Goal: Information Seeking & Learning: Check status

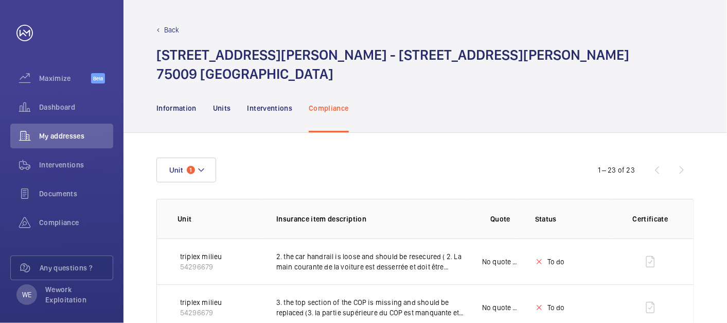
scroll to position [133, 0]
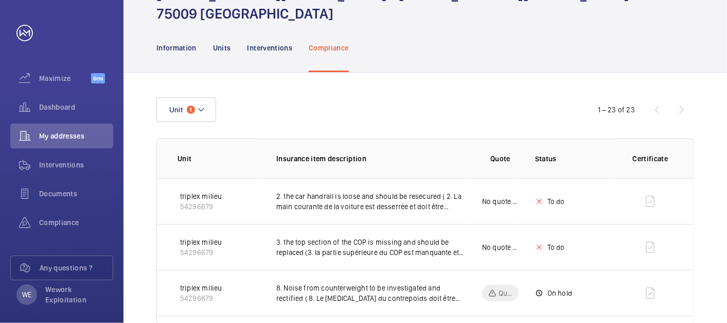
scroll to position [38, 0]
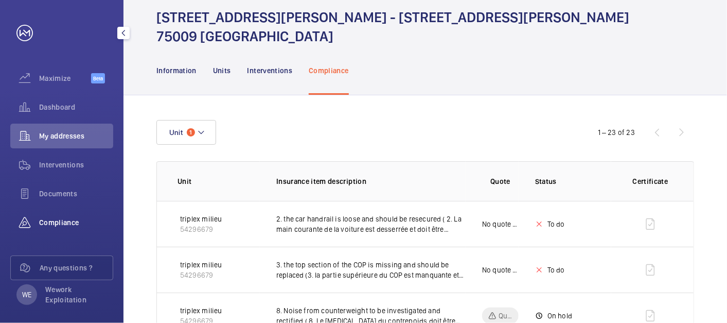
click at [56, 217] on span "Compliance" at bounding box center [76, 222] width 74 height 10
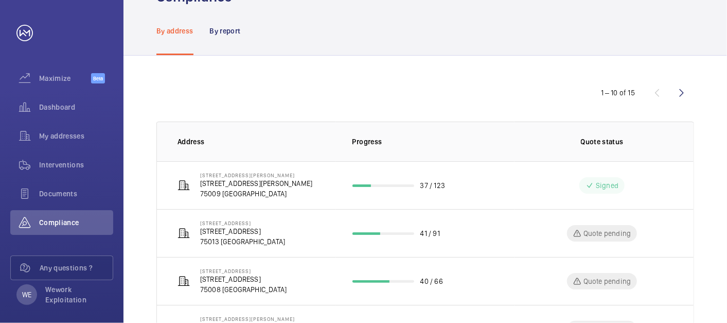
scroll to position [17, 0]
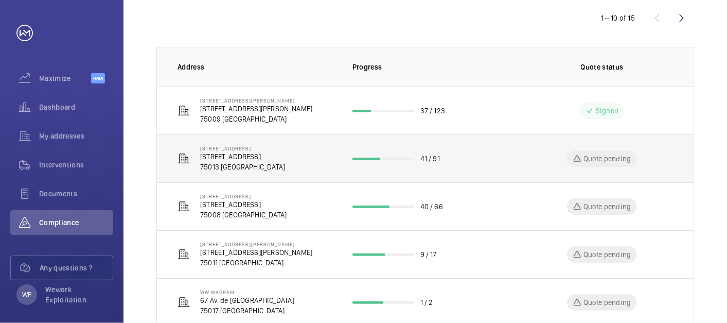
click at [267, 155] on p "[STREET_ADDRESS]" at bounding box center [242, 156] width 85 height 10
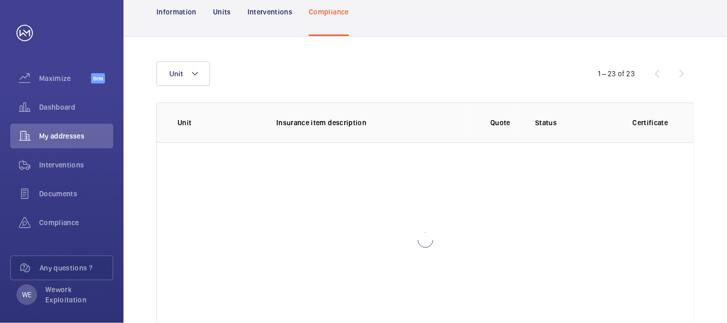
scroll to position [135, 0]
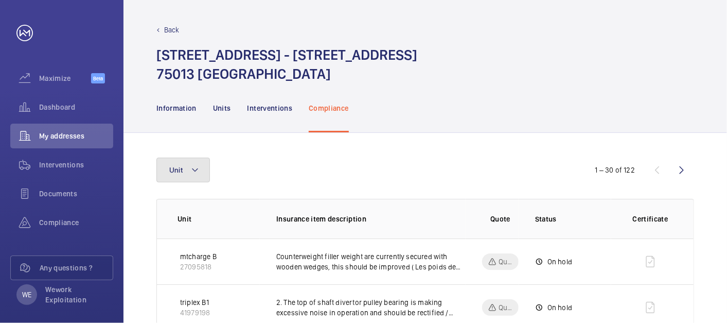
click at [201, 170] on button "Unit" at bounding box center [183, 170] width 54 height 25
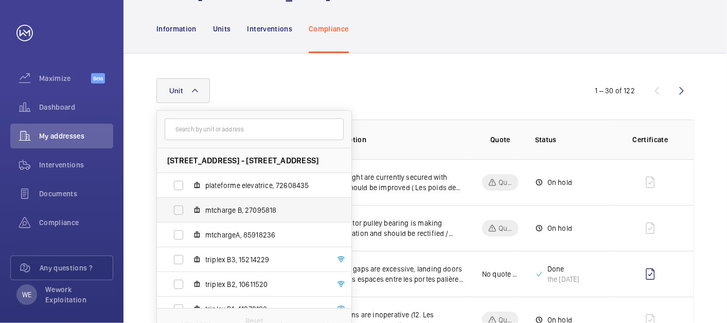
scroll to position [95, 0]
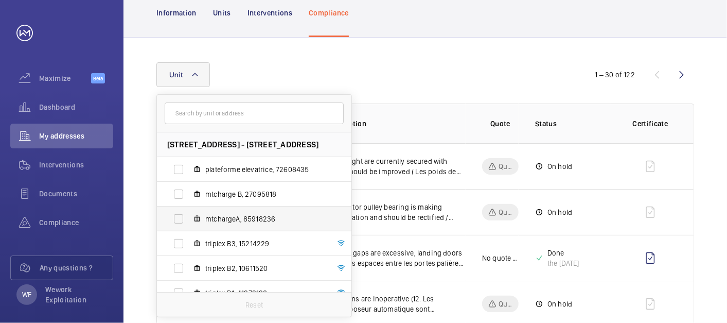
click at [246, 219] on span "mtchargeA, 85918236" at bounding box center [264, 219] width 119 height 10
click at [189, 219] on input "mtchargeA, 85918236" at bounding box center [178, 218] width 21 height 21
checkbox input "true"
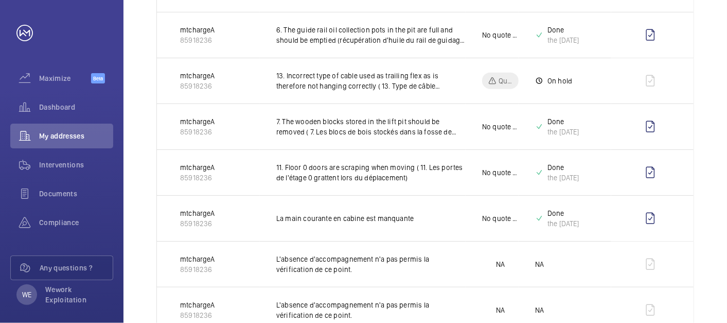
scroll to position [667, 0]
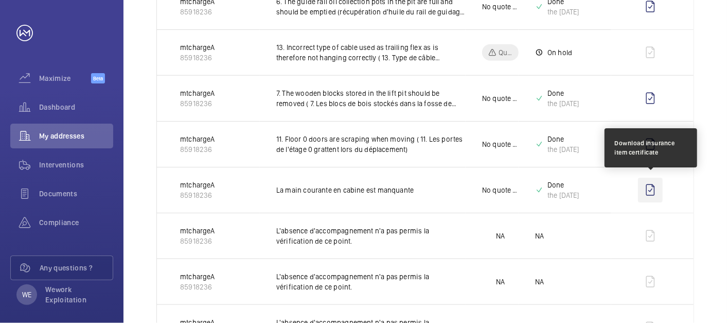
click at [652, 189] on wm-front-icon-button at bounding box center [650, 190] width 25 height 25
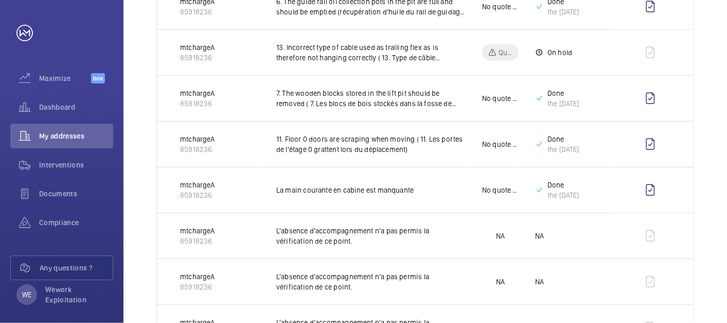
click at [711, 69] on div "Unit 1 1 – 26 of 26 Unit Insurance item description Quote Status Certificate mt…" at bounding box center [426, 127] width 604 height 1322
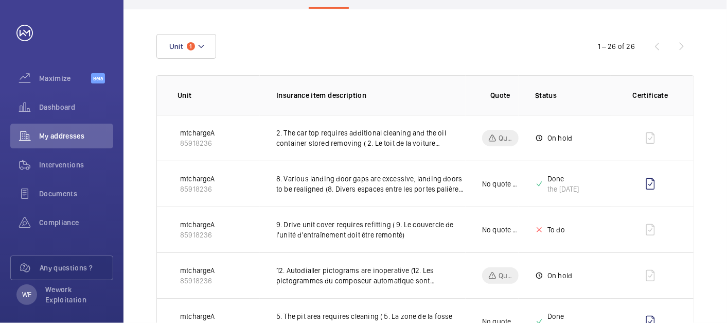
scroll to position [0, 0]
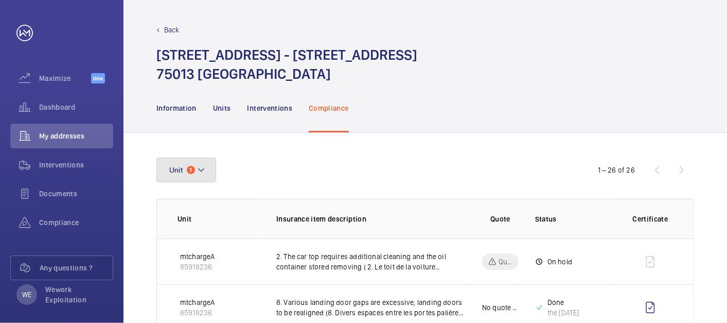
click at [212, 172] on button "Unit 1" at bounding box center [186, 170] width 60 height 25
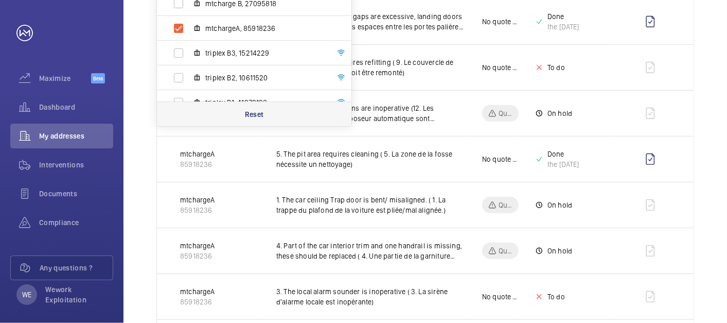
click at [245, 111] on p "Reset" at bounding box center [254, 114] width 19 height 10
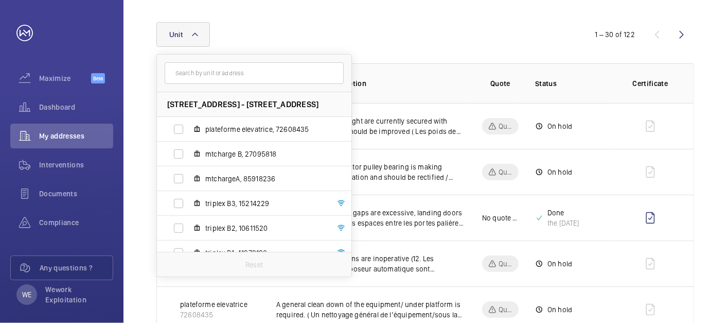
scroll to position [286, 0]
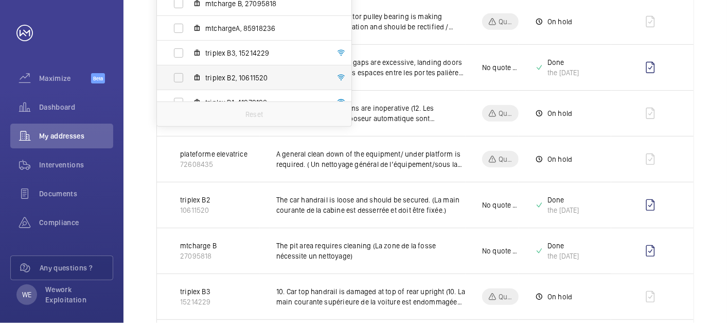
click at [235, 80] on span "triplex B2, 10611520" at bounding box center [264, 78] width 119 height 10
click at [189, 80] on input "triplex B2, 10611520" at bounding box center [178, 77] width 21 height 21
checkbox input "true"
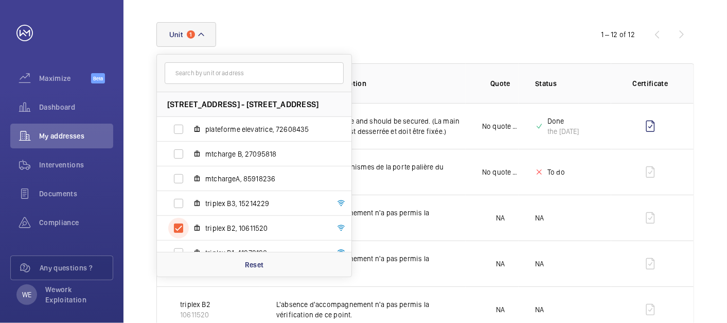
scroll to position [286, 0]
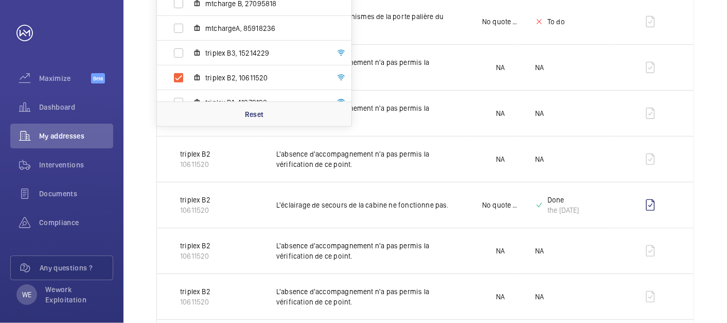
click at [711, 104] on div "Unit [STREET_ADDRESS] - [STREET_ADDRESS] plateforme elevatrice, 72608435 mtchar…" at bounding box center [426, 187] width 604 height 680
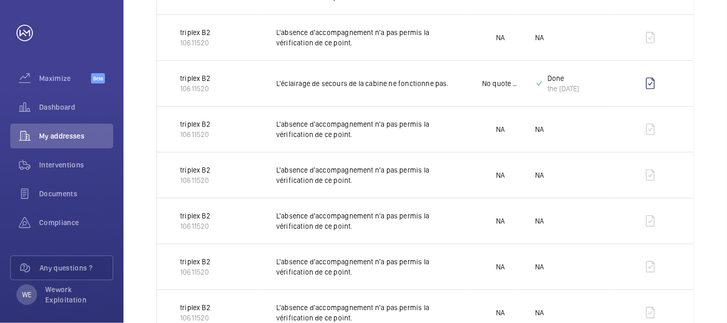
scroll to position [488, 0]
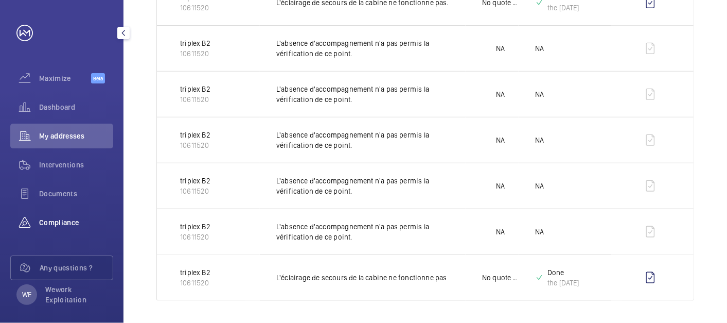
click at [78, 223] on span "Compliance" at bounding box center [76, 222] width 74 height 10
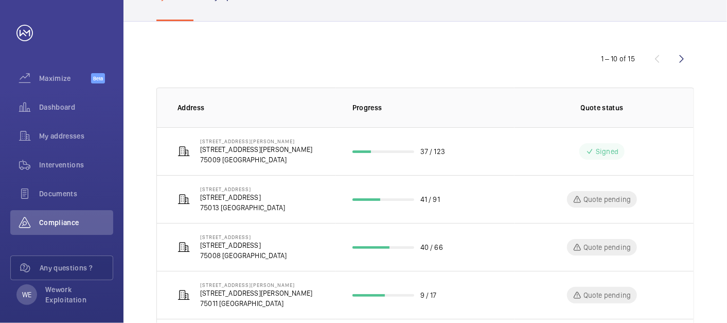
scroll to position [95, 0]
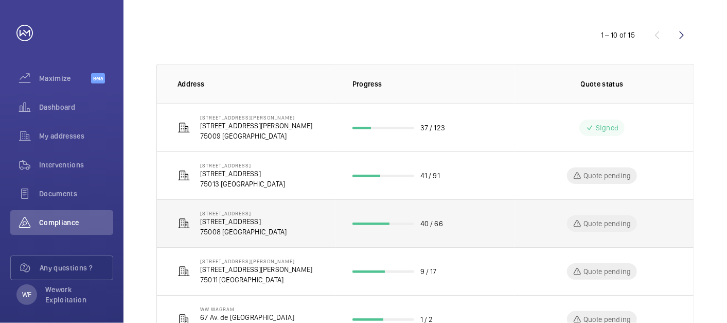
click at [304, 226] on td "[STREET_ADDRESS][GEOGRAPHIC_DATA] [STREET_ADDRESS]" at bounding box center [246, 223] width 179 height 48
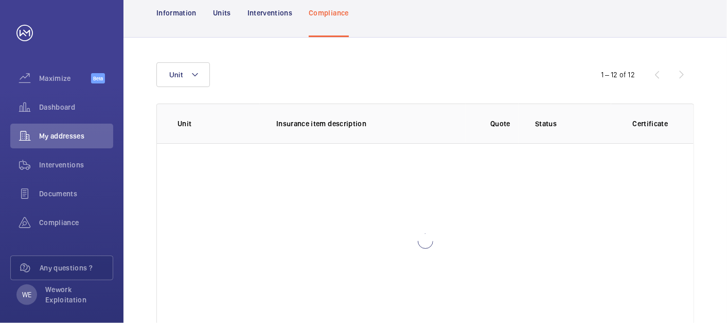
scroll to position [135, 0]
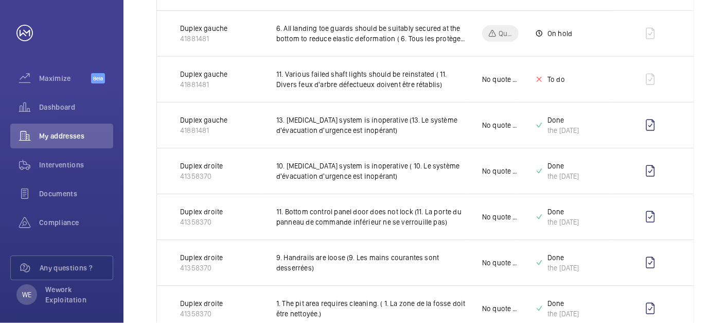
scroll to position [611, 0]
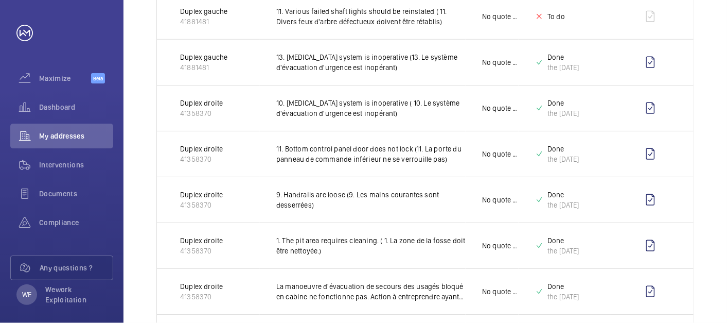
click at [708, 142] on div "Unit 1 – 30 of 68 Unit Insurance item description Quote Status Certificate Dupl…" at bounding box center [426, 273] width 604 height 1505
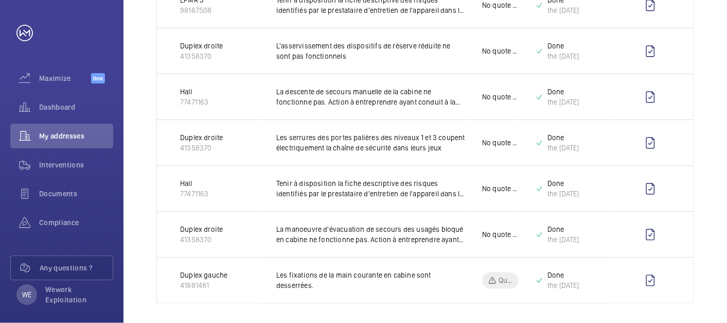
scroll to position [547, 0]
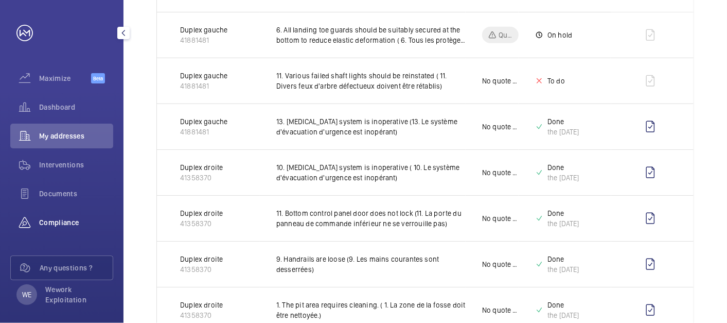
click at [54, 226] on span "Compliance" at bounding box center [76, 222] width 74 height 10
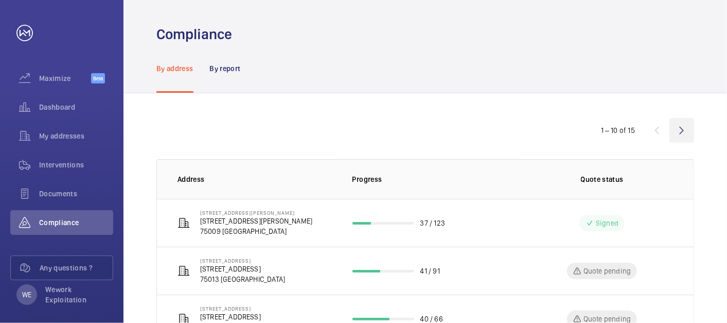
click at [679, 131] on wm-front-icon-button at bounding box center [682, 130] width 25 height 25
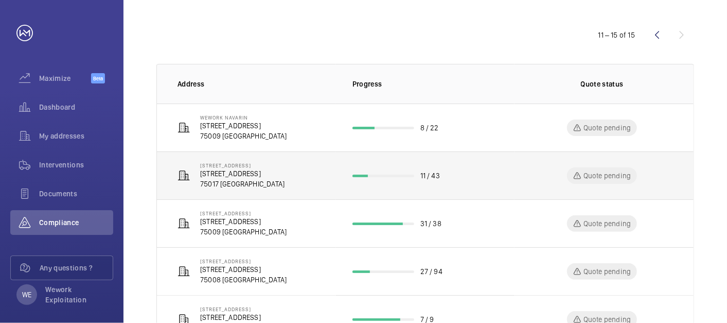
scroll to position [139, 0]
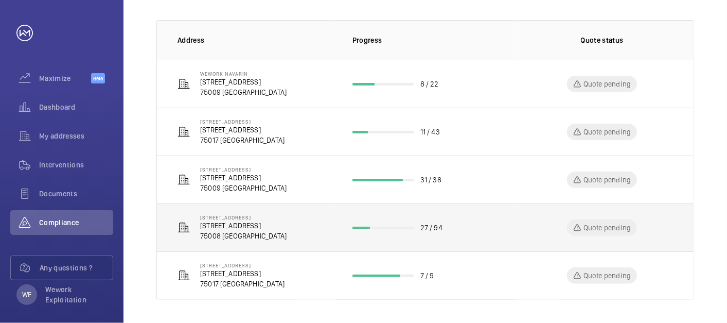
click at [261, 222] on p "[STREET_ADDRESS]" at bounding box center [243, 225] width 86 height 10
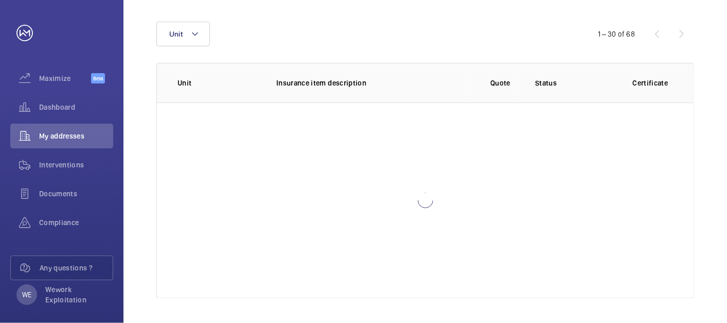
scroll to position [135, 0]
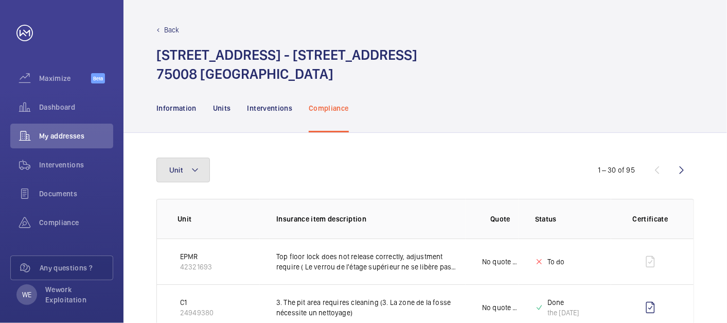
drag, startPoint x: 191, startPoint y: 164, endPoint x: 300, endPoint y: 188, distance: 111.2
click at [193, 164] on mat-icon at bounding box center [195, 170] width 8 height 12
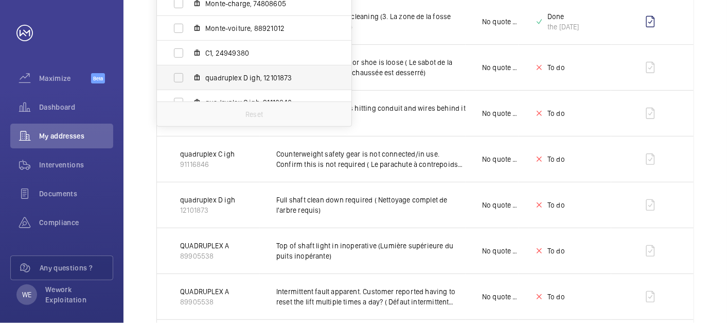
scroll to position [190, 0]
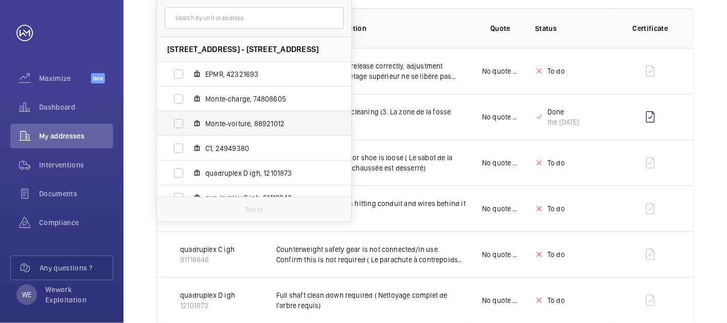
click at [256, 128] on span "Monte-voiture, 88921012" at bounding box center [264, 123] width 119 height 10
click at [189, 128] on input "Monte-voiture, 88921012" at bounding box center [178, 123] width 21 height 21
checkbox input "true"
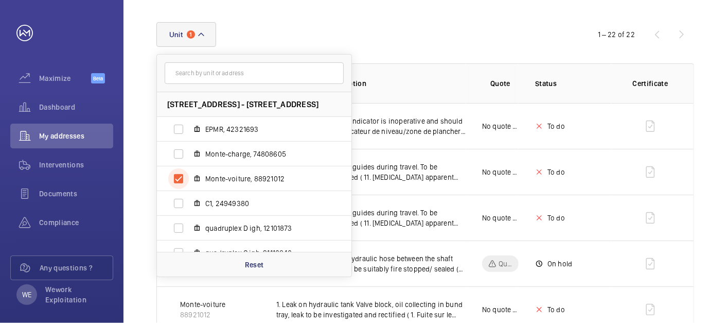
scroll to position [190, 0]
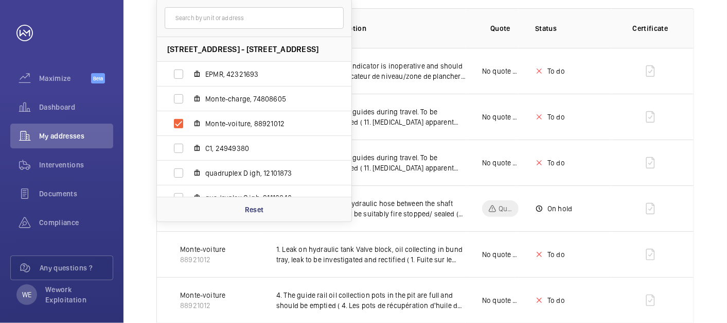
click at [439, 28] on p "Insurance item description" at bounding box center [370, 28] width 189 height 10
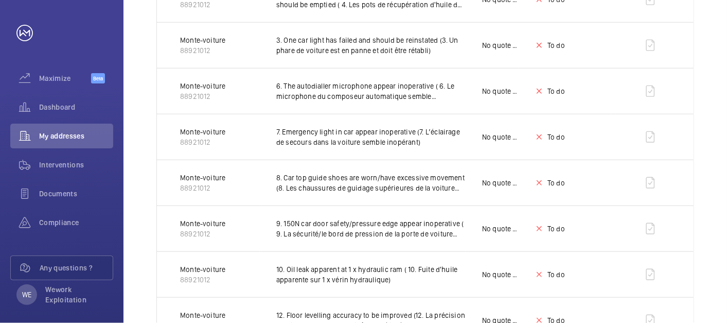
scroll to position [87, 0]
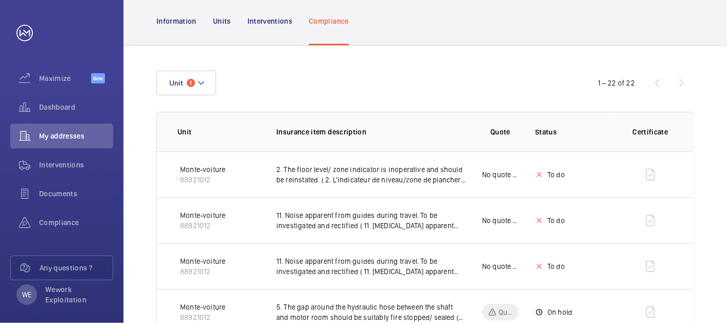
click at [216, 85] on div "Unit 1" at bounding box center [363, 83] width 414 height 25
click at [209, 84] on button "Unit 1" at bounding box center [186, 83] width 60 height 25
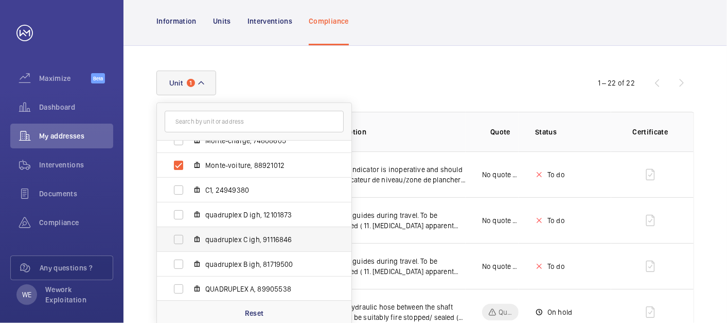
scroll to position [63, 0]
drag, startPoint x: 238, startPoint y: 309, endPoint x: 331, endPoint y: 309, distance: 93.7
click at [238, 309] on div "Reset" at bounding box center [254, 312] width 195 height 25
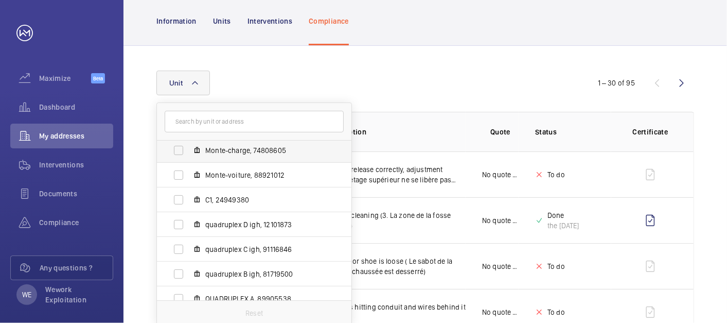
scroll to position [63, 0]
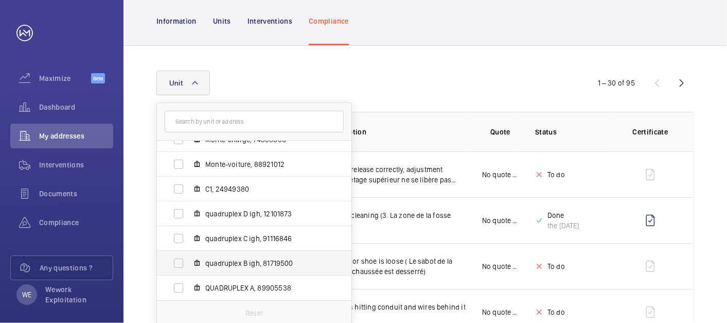
click at [265, 267] on span "quadruplex B igh, 81719500" at bounding box center [264, 263] width 119 height 10
click at [189, 267] on input "quadruplex B igh, 81719500" at bounding box center [178, 263] width 21 height 21
checkbox input "true"
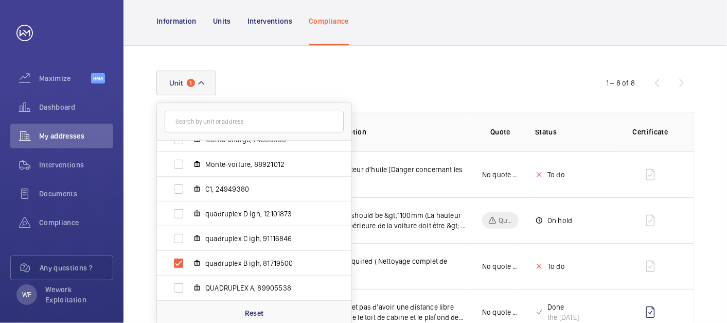
click at [499, 47] on div "Unit 1 [STREET_ADDRESS] EPMR, 42321693 Monte-charge, 74808605 Monte-voiture, 88…" at bounding box center [426, 294] width 604 height 497
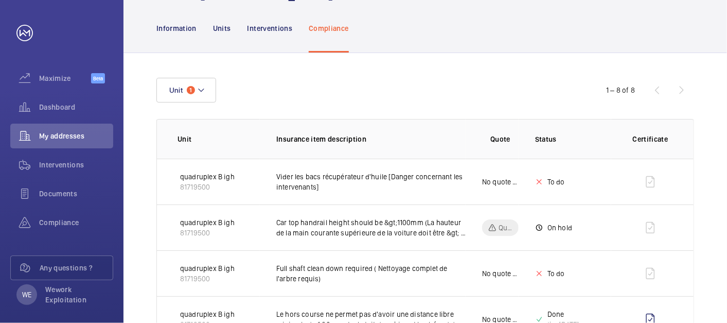
scroll to position [95, 0]
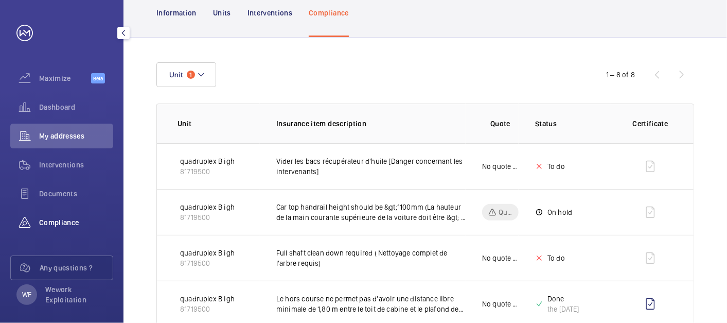
click at [52, 217] on span "Compliance" at bounding box center [76, 222] width 74 height 10
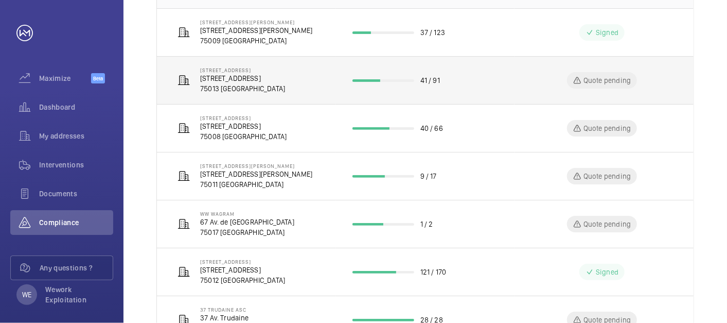
scroll to position [286, 0]
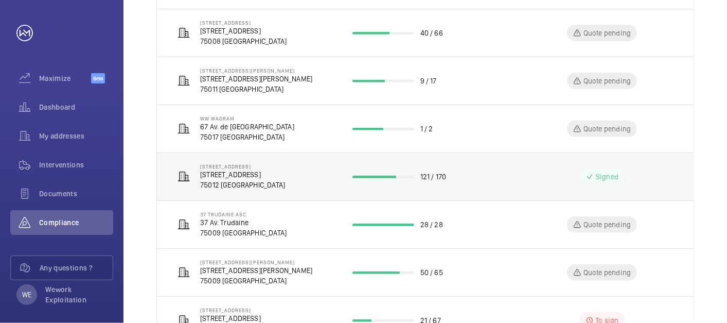
click at [254, 175] on p "[STREET_ADDRESS]" at bounding box center [242, 174] width 85 height 10
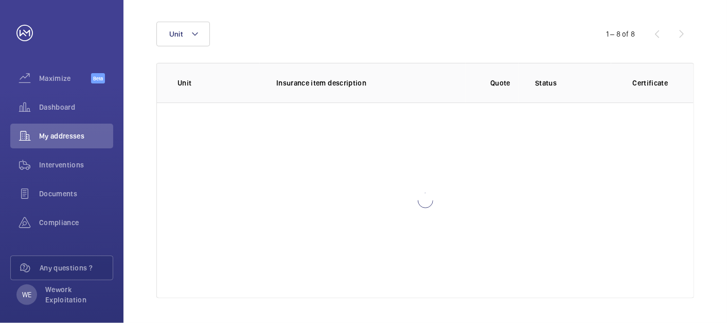
scroll to position [135, 0]
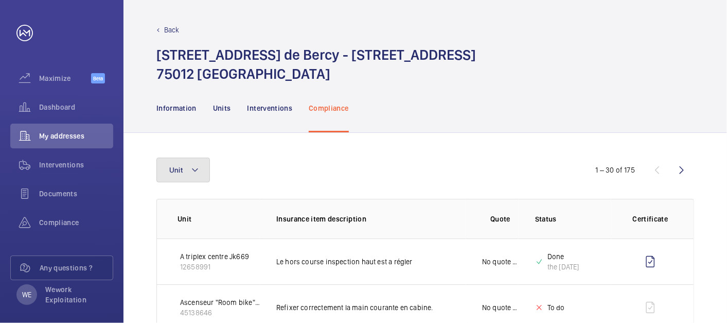
drag, startPoint x: 196, startPoint y: 169, endPoint x: 310, endPoint y: 167, distance: 113.8
click at [197, 169] on mat-icon at bounding box center [195, 170] width 8 height 12
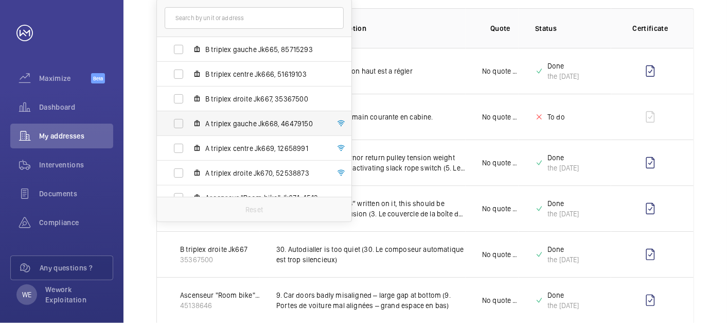
scroll to position [38, 0]
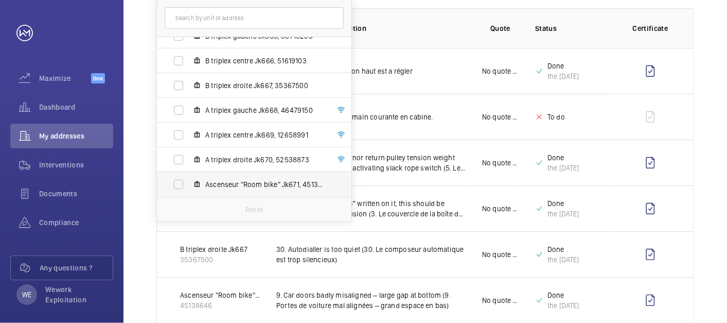
click at [285, 183] on span "Ascenseur "Room bike" Jk671, 45138646" at bounding box center [264, 184] width 119 height 10
click at [189, 183] on input "Ascenseur "Room bike" Jk671, 45138646" at bounding box center [178, 184] width 21 height 21
checkbox input "true"
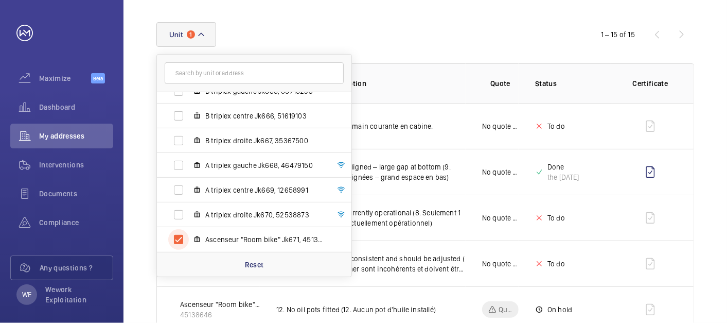
scroll to position [190, 0]
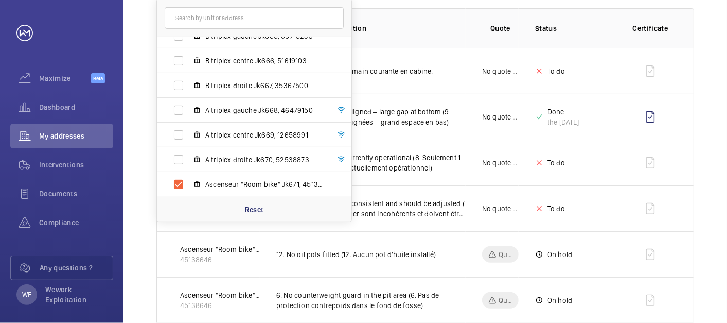
click at [466, 22] on th "Quote" at bounding box center [492, 28] width 53 height 40
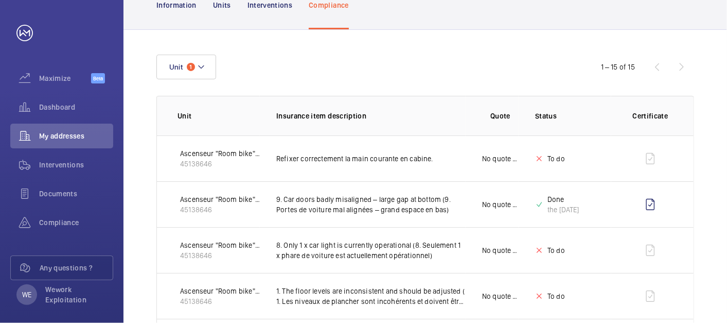
scroll to position [0, 0]
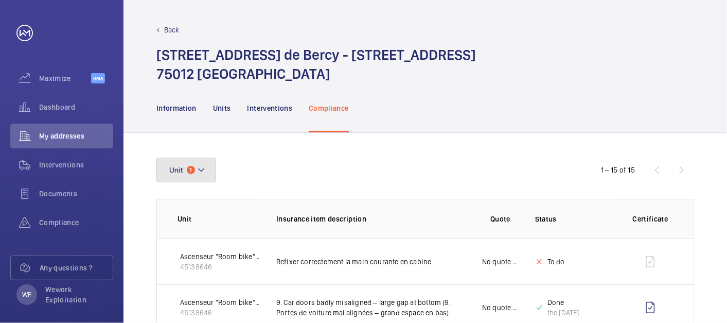
click at [198, 160] on button "Unit 1" at bounding box center [186, 170] width 60 height 25
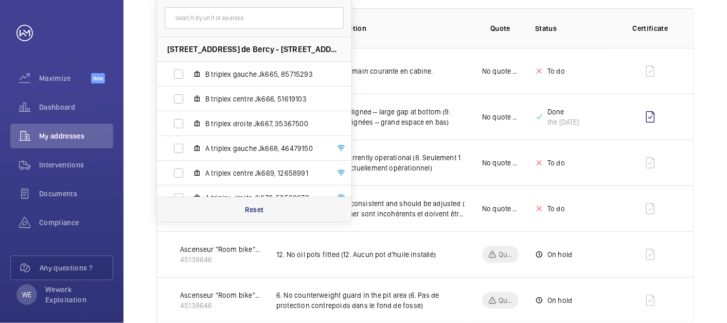
click at [251, 208] on p "Reset" at bounding box center [254, 209] width 19 height 10
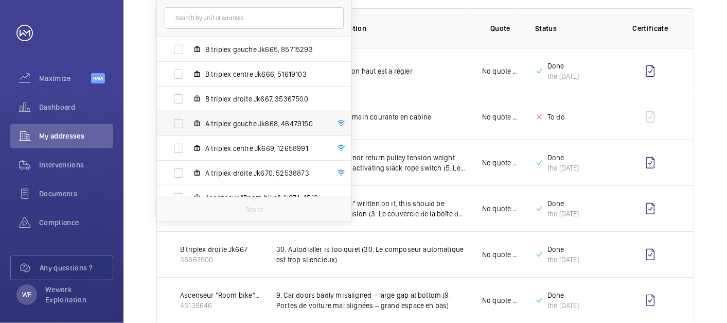
scroll to position [38, 0]
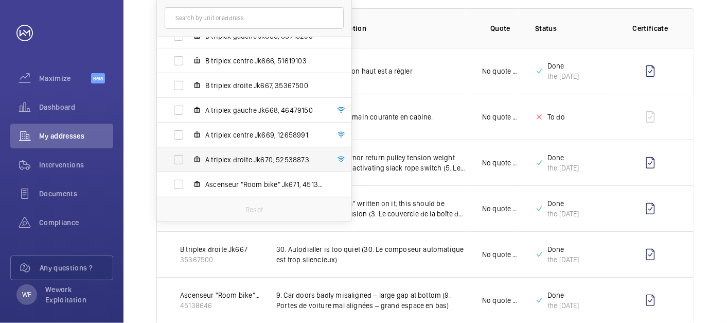
click at [269, 160] on span "A triplex droite Jk670, 52538873" at bounding box center [264, 159] width 119 height 10
click at [189, 160] on input "A triplex droite Jk670, 52538873" at bounding box center [178, 159] width 21 height 21
checkbox input "true"
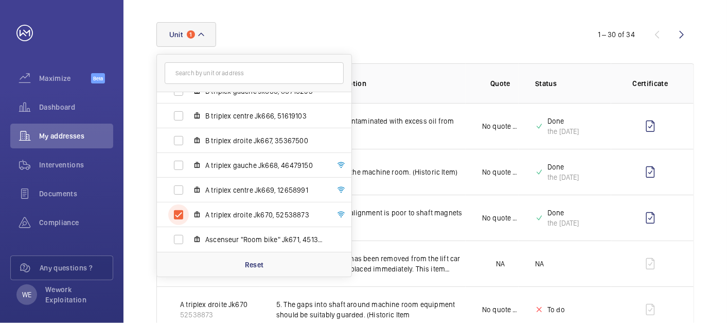
scroll to position [190, 0]
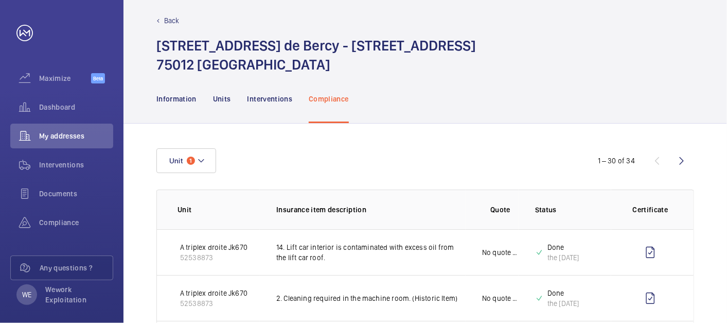
scroll to position [0, 0]
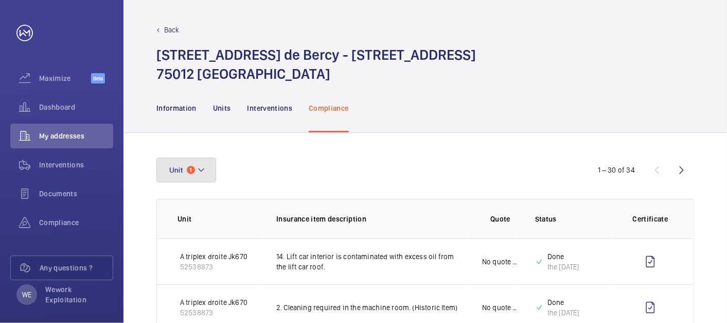
click at [202, 168] on mat-icon at bounding box center [201, 170] width 8 height 12
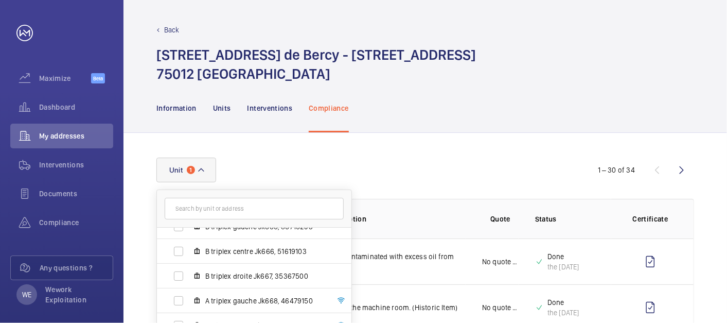
scroll to position [286, 0]
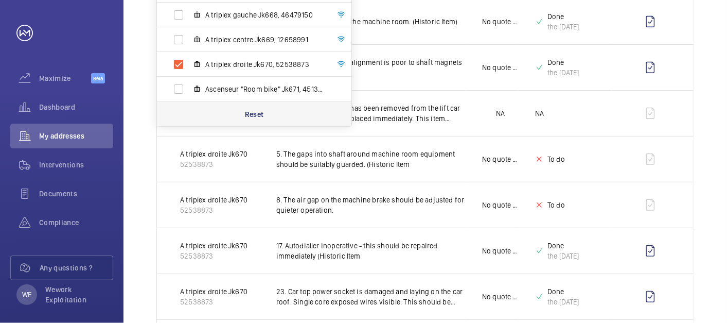
click at [253, 115] on p "Reset" at bounding box center [254, 114] width 19 height 10
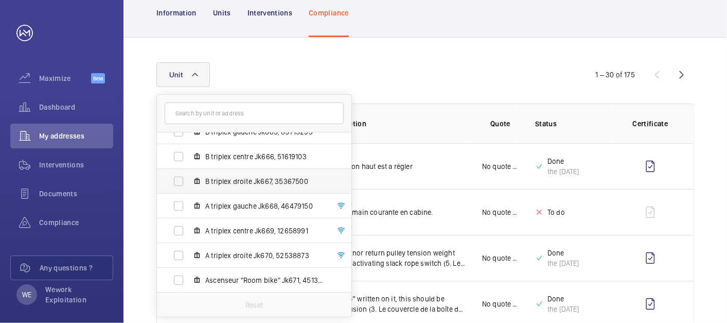
scroll to position [38, 0]
click at [263, 185] on span "B triplex droite Jk667, 35367500" at bounding box center [264, 181] width 119 height 10
click at [189, 185] on input "B triplex droite Jk667, 35367500" at bounding box center [178, 180] width 21 height 21
checkbox input "true"
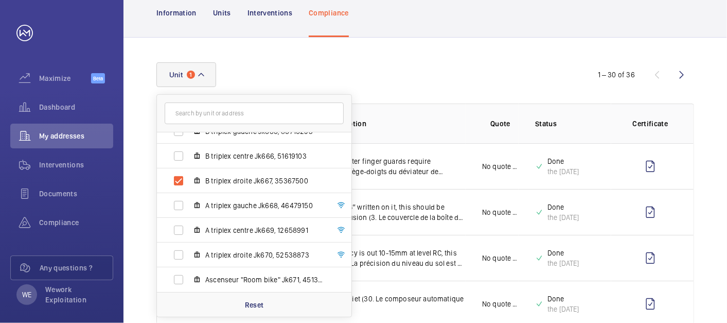
click at [439, 78] on div "Unit 1 [STREET_ADDRESS] - [STREET_ADDRESS] B triplex gauche Jk665, 85715293 B t…" at bounding box center [363, 74] width 414 height 25
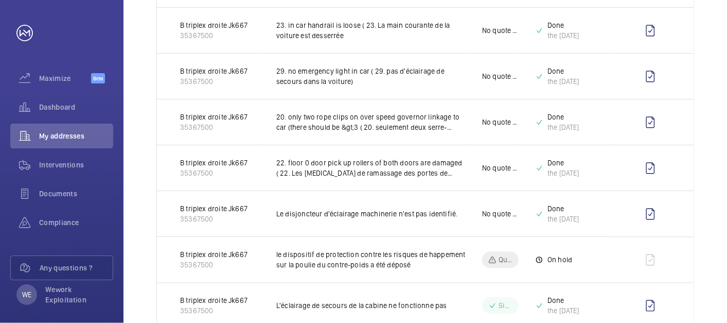
scroll to position [1310, 0]
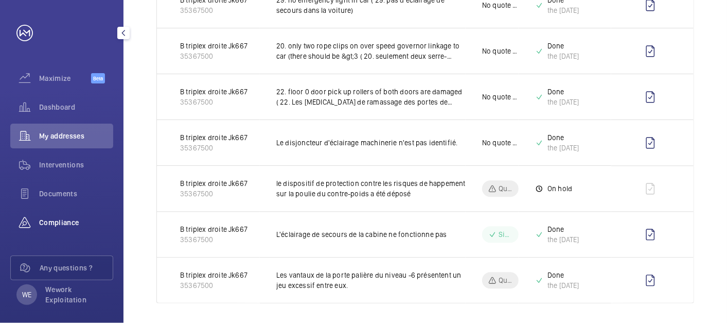
click at [61, 228] on div "Compliance" at bounding box center [61, 222] width 103 height 25
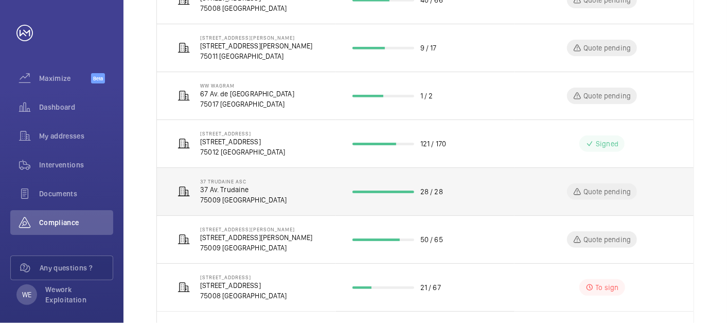
scroll to position [377, 0]
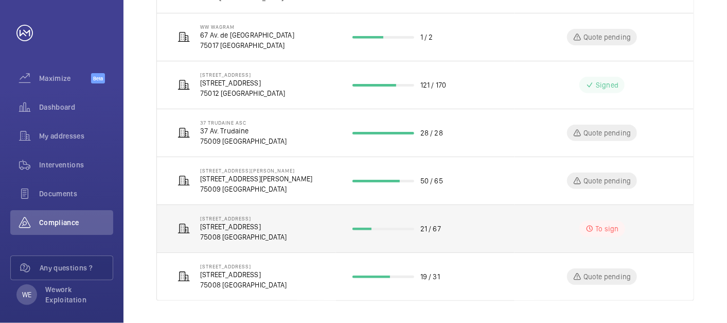
click at [255, 223] on p "[STREET_ADDRESS]" at bounding box center [243, 226] width 86 height 10
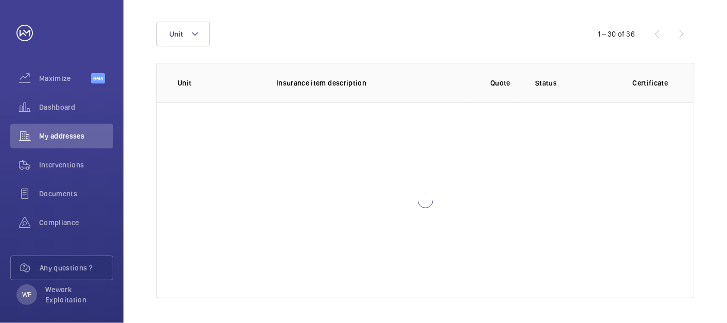
scroll to position [135, 0]
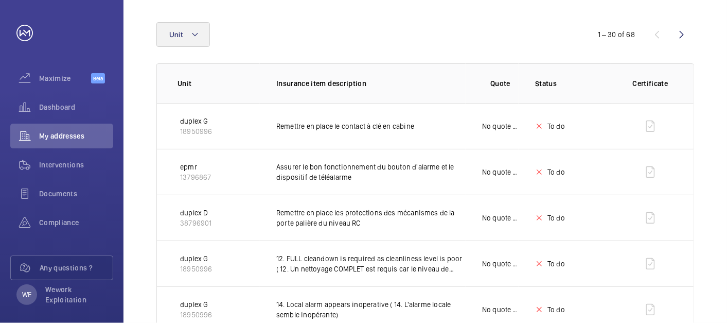
scroll to position [417, 0]
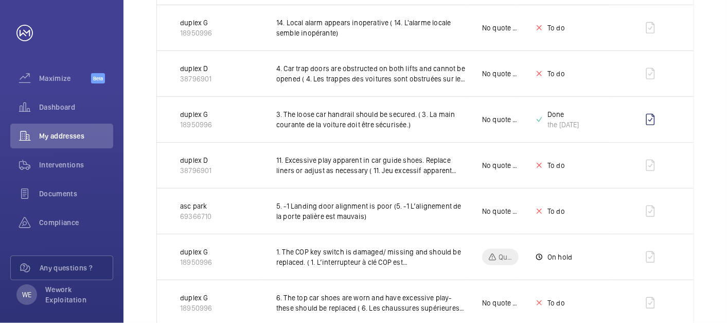
click at [203, 36] on p "18950996" at bounding box center [196, 33] width 32 height 10
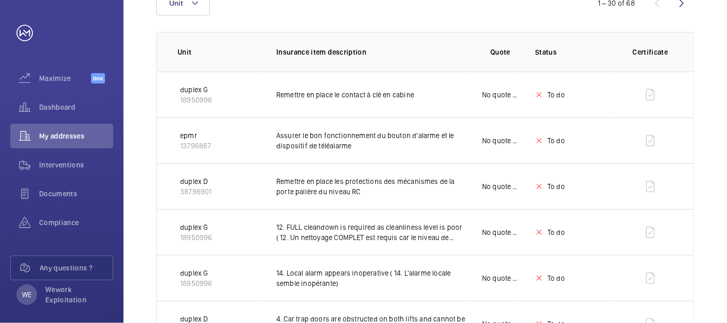
scroll to position [0, 0]
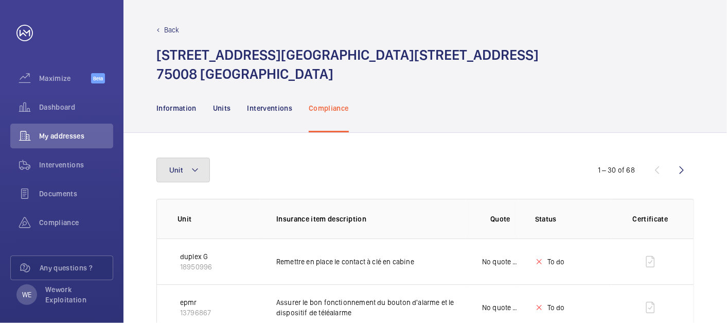
click at [205, 172] on button "Unit" at bounding box center [183, 170] width 54 height 25
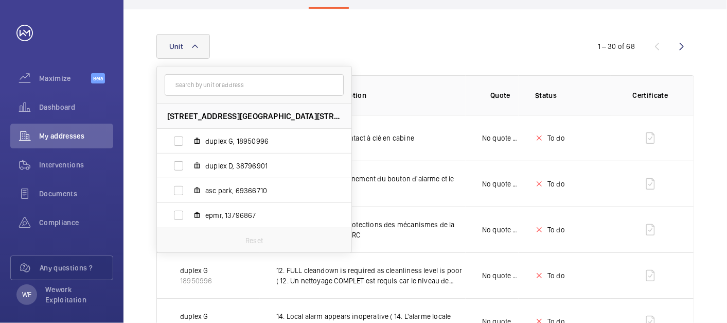
scroll to position [190, 0]
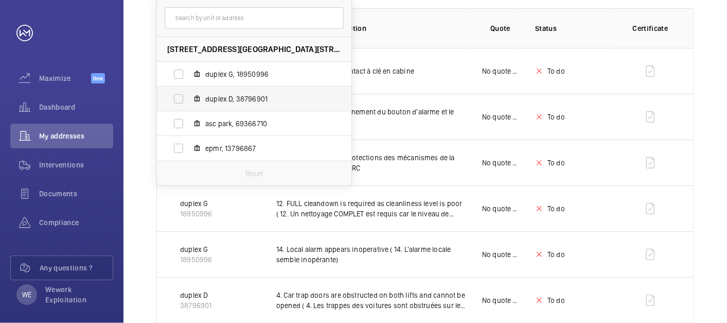
click at [244, 98] on span "duplex D, 38796901" at bounding box center [264, 99] width 119 height 10
click at [189, 98] on input "duplex D, 38796901" at bounding box center [178, 99] width 21 height 21
checkbox input "true"
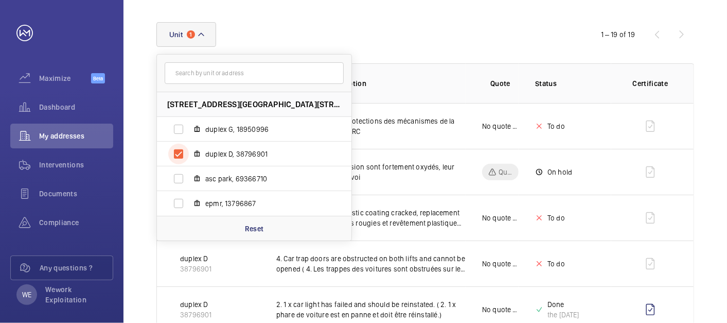
scroll to position [190, 0]
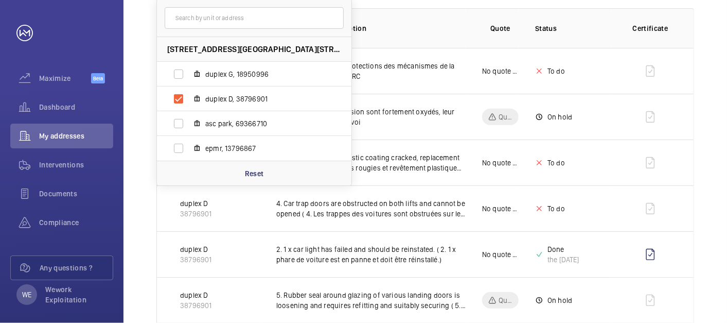
click at [476, 23] on th "Quote" at bounding box center [492, 28] width 53 height 40
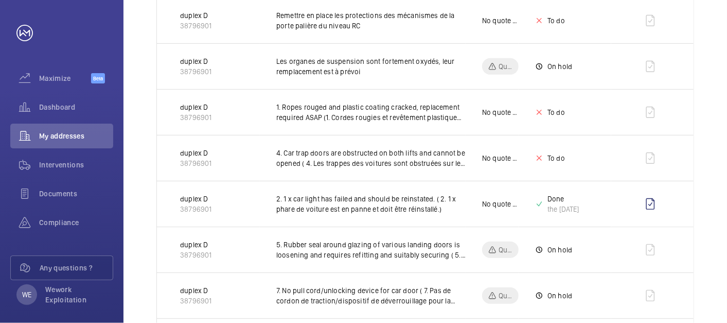
scroll to position [0, 0]
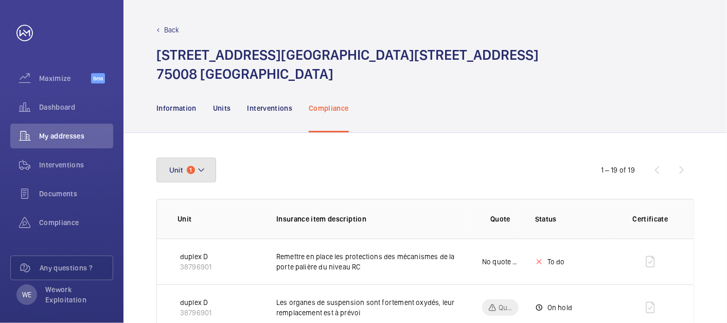
drag, startPoint x: 202, startPoint y: 174, endPoint x: 380, endPoint y: 179, distance: 178.2
click at [204, 171] on mat-icon at bounding box center [201, 170] width 8 height 12
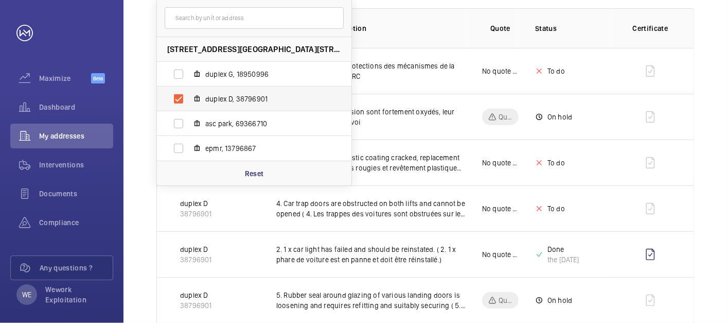
click at [215, 92] on label "duplex D, 38796901" at bounding box center [246, 98] width 178 height 25
click at [189, 92] on input "duplex D, 38796901" at bounding box center [178, 99] width 21 height 21
checkbox input "false"
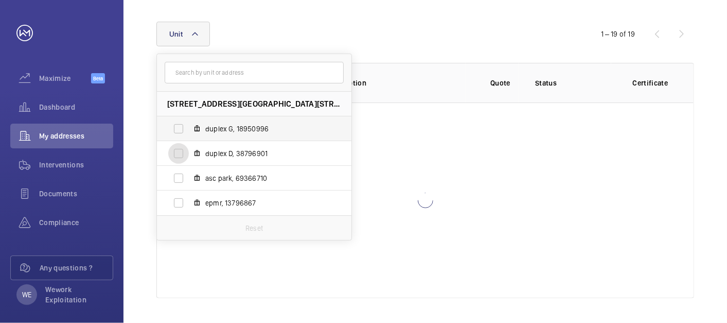
scroll to position [135, 0]
click at [246, 124] on span "duplex G, 18950996" at bounding box center [264, 129] width 119 height 10
click at [189, 123] on input "duplex G, 18950996" at bounding box center [178, 129] width 21 height 21
checkbox input "true"
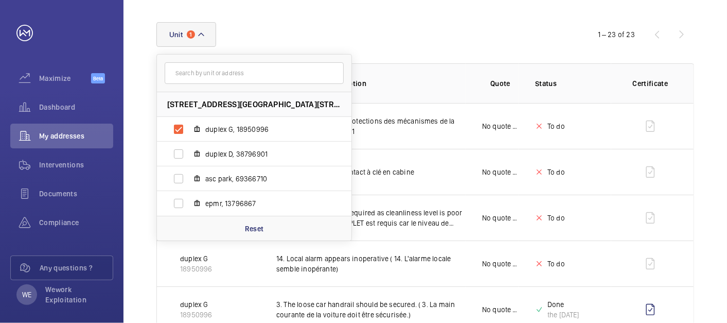
click at [467, 27] on div "Unit [STREET_ADDRESS][GEOGRAPHIC_DATA] G, 18950996 duplex D, 38796901 asc park,…" at bounding box center [363, 34] width 414 height 25
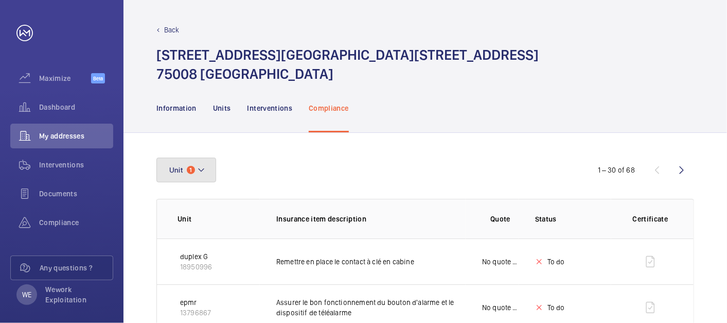
drag, startPoint x: 211, startPoint y: 170, endPoint x: 266, endPoint y: 166, distance: 55.3
click at [211, 170] on button "Unit 1" at bounding box center [186, 170] width 60 height 25
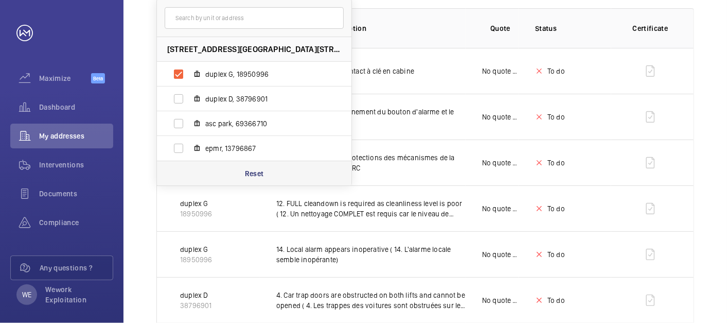
click at [248, 172] on p "Reset" at bounding box center [254, 173] width 19 height 10
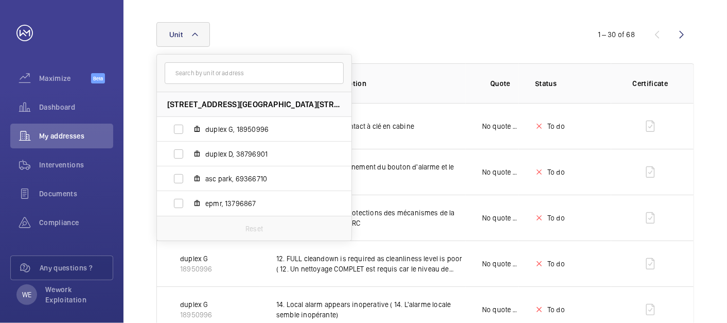
scroll to position [190, 0]
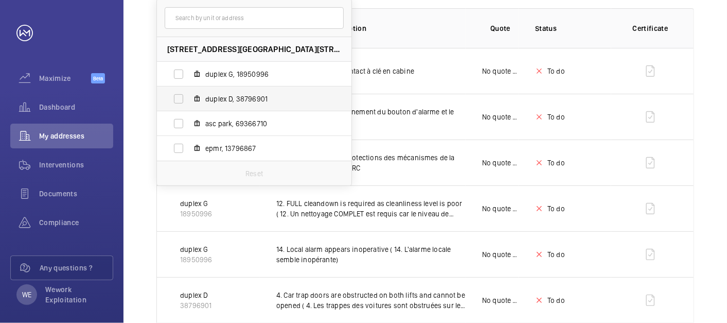
drag, startPoint x: 224, startPoint y: 143, endPoint x: 328, endPoint y: 143, distance: 103.5
click at [225, 143] on span "epmr, 13796867" at bounding box center [264, 148] width 119 height 10
click at [189, 143] on input "epmr, 13796867" at bounding box center [178, 148] width 21 height 21
checkbox input "true"
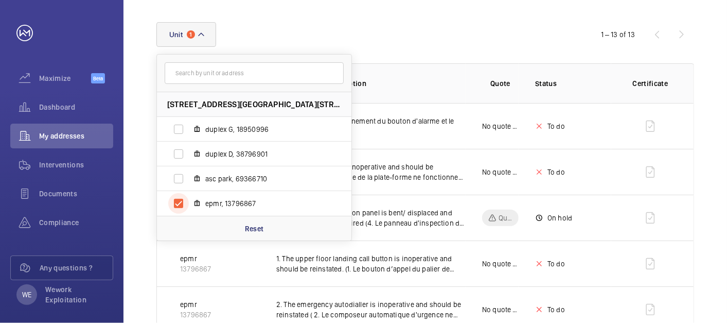
scroll to position [190, 0]
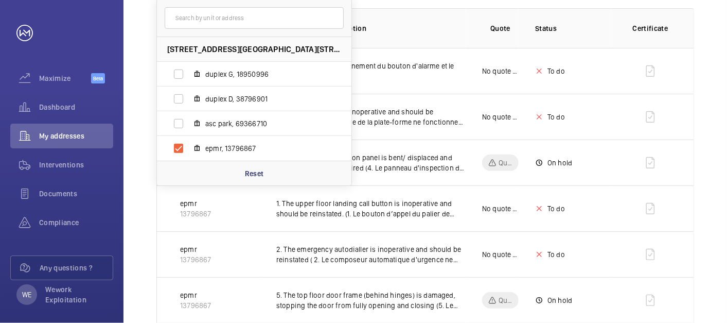
drag, startPoint x: 591, startPoint y: 37, endPoint x: 602, endPoint y: 33, distance: 11.4
click at [592, 36] on th "Status" at bounding box center [565, 28] width 93 height 40
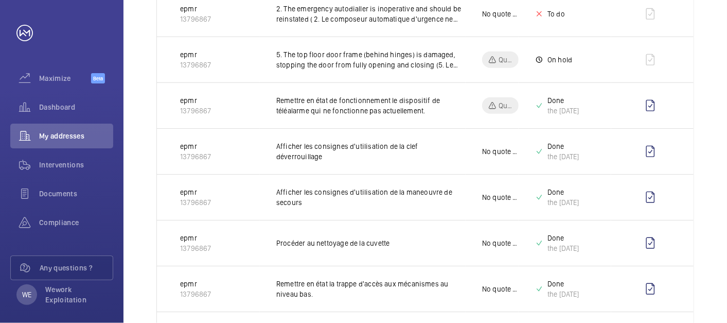
scroll to position [534, 0]
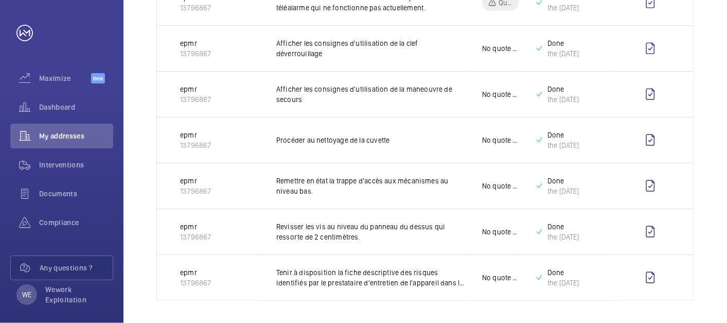
click at [727, 274] on html "Your request has been sent. We will contact you soon. Maximize Beta Dashboard M…" at bounding box center [363, 161] width 727 height 323
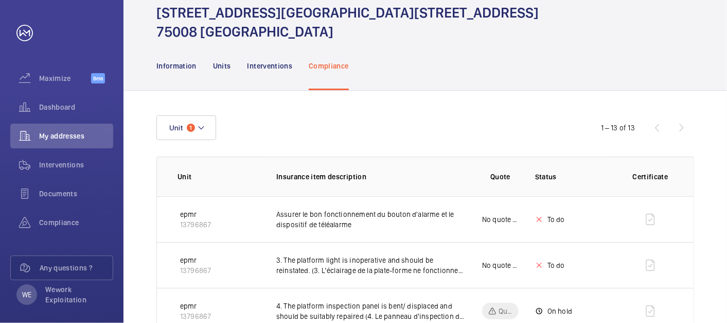
scroll to position [0, 0]
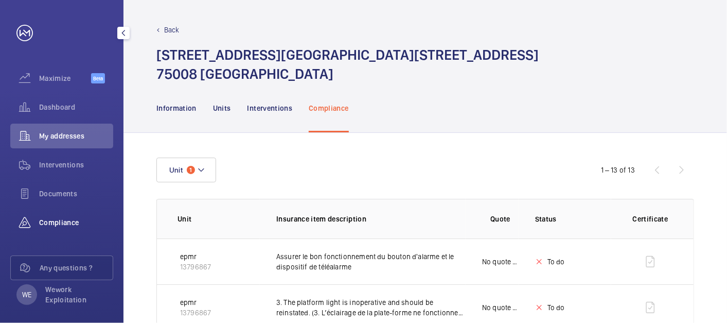
click at [60, 217] on span "Compliance" at bounding box center [76, 222] width 74 height 10
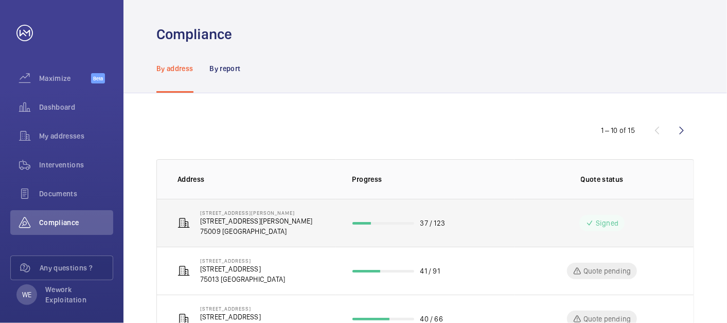
click at [246, 226] on p "75009 [GEOGRAPHIC_DATA]" at bounding box center [256, 231] width 112 height 10
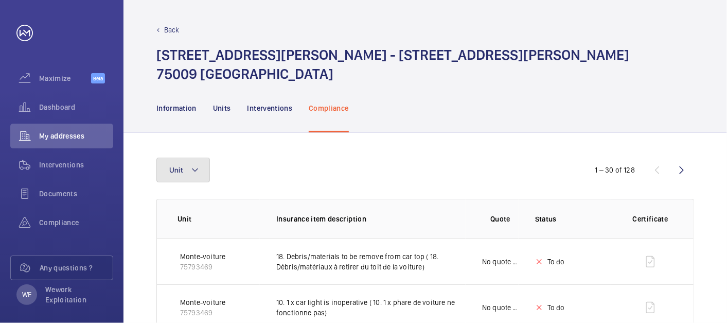
drag, startPoint x: 183, startPoint y: 168, endPoint x: 268, endPoint y: 177, distance: 85.3
click at [184, 168] on button "Unit" at bounding box center [183, 170] width 54 height 25
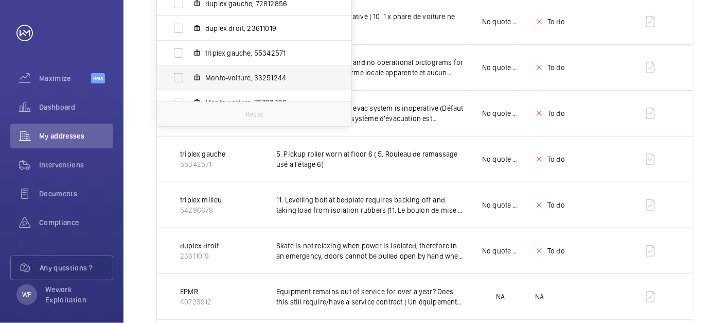
click at [264, 78] on span "Monte-voiture, 33251244" at bounding box center [264, 78] width 119 height 10
click at [189, 78] on input "Monte-voiture, 33251244" at bounding box center [178, 77] width 21 height 21
checkbox input "true"
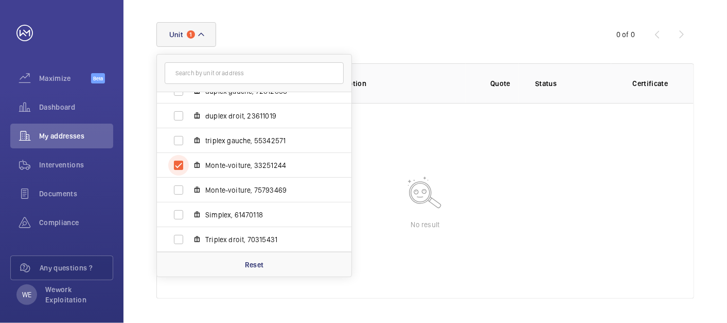
scroll to position [88, 0]
click at [222, 165] on span "Monte-voiture, 75793469" at bounding box center [264, 165] width 119 height 10
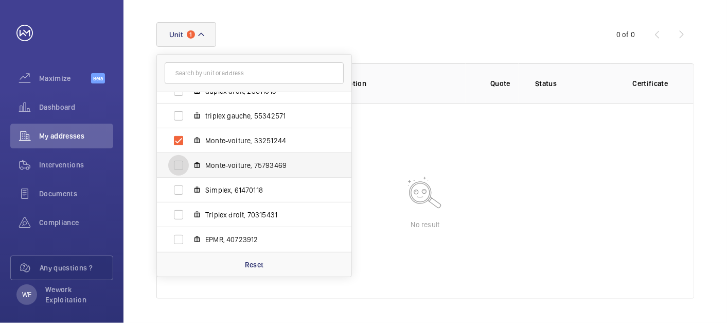
click at [189, 165] on input "Monte-voiture, 75793469" at bounding box center [178, 165] width 21 height 21
checkbox input "true"
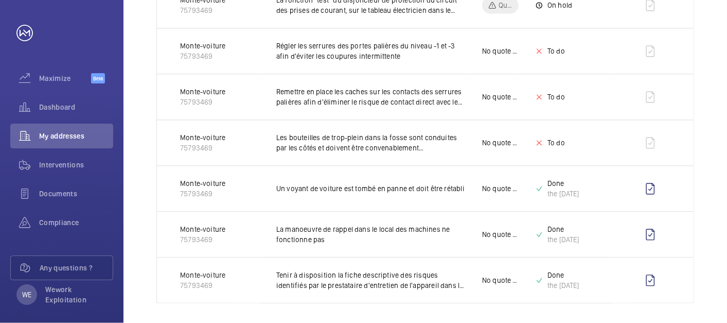
scroll to position [261, 0]
